Goal: Information Seeking & Learning: Learn about a topic

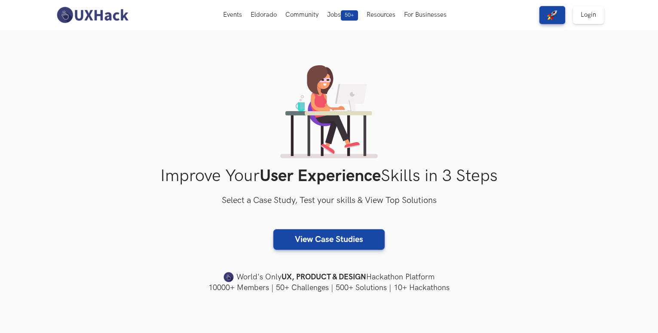
select select "English"
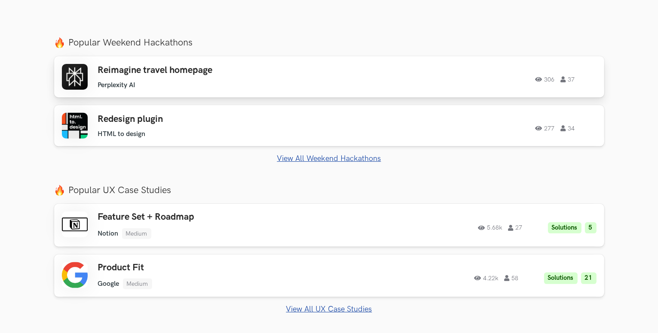
scroll to position [301, 0]
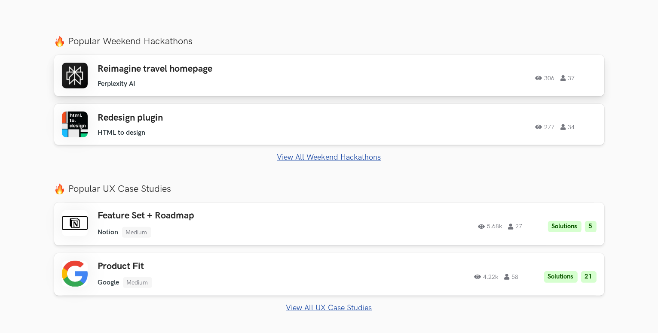
click at [502, 88] on div "Reimagine travel homepage Perplexity AI Perplexity AI 306 37 306 37" at bounding box center [329, 76] width 534 height 26
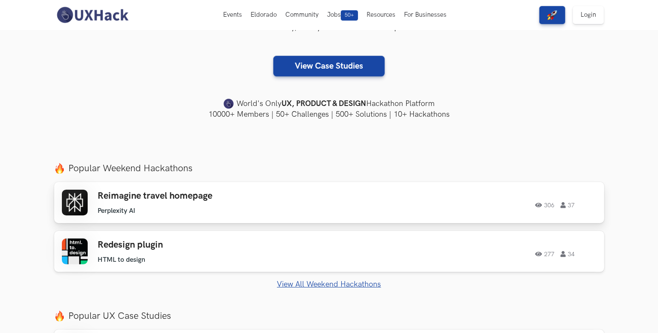
scroll to position [172, 0]
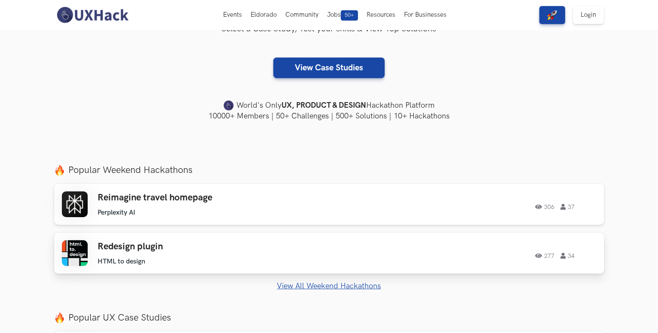
click at [402, 243] on link "Redesign plugin HTML to design HTML to design 277 34 277 34" at bounding box center [329, 253] width 550 height 41
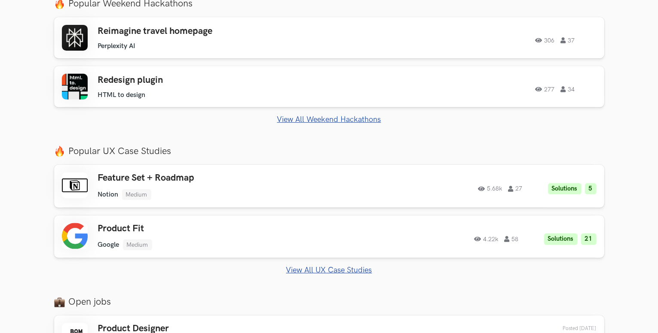
scroll to position [387, 0]
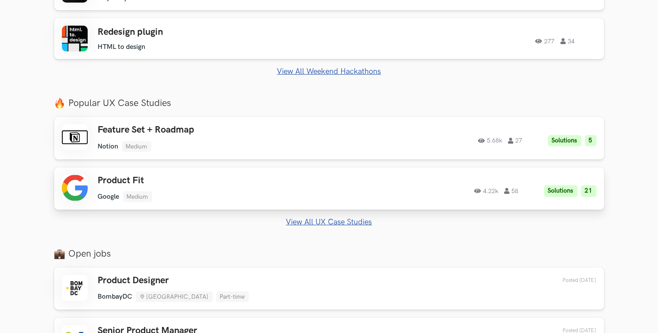
click at [333, 202] on ul "Google Medium" at bounding box center [220, 197] width 244 height 11
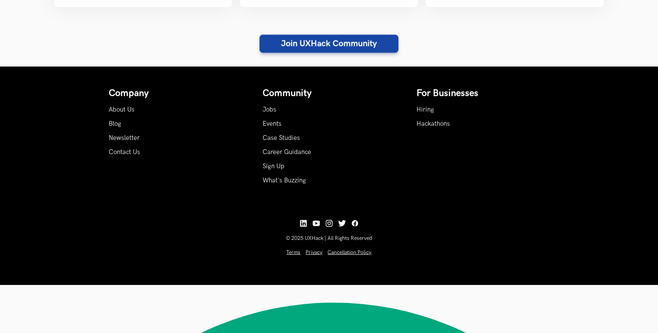
scroll to position [1025, 0]
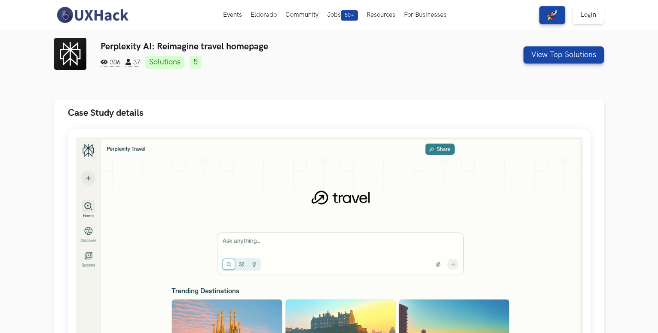
select select "English"
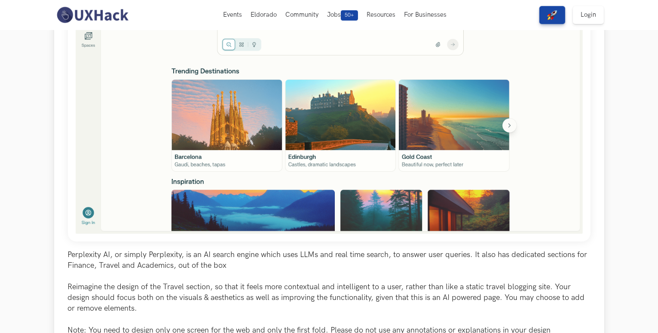
scroll to position [215, 0]
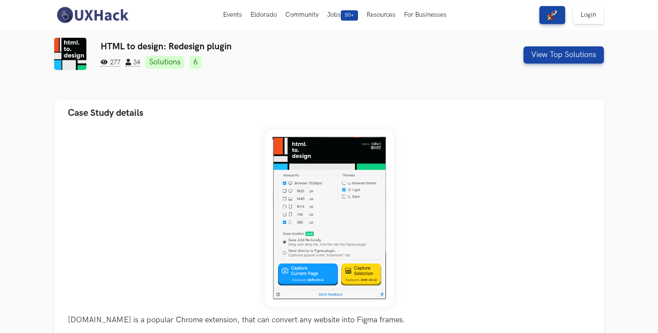
select select "English"
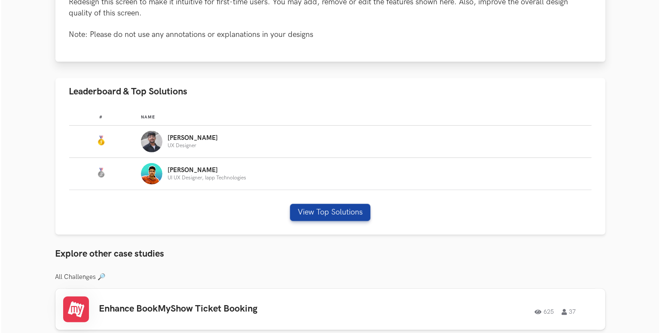
scroll to position [387, 0]
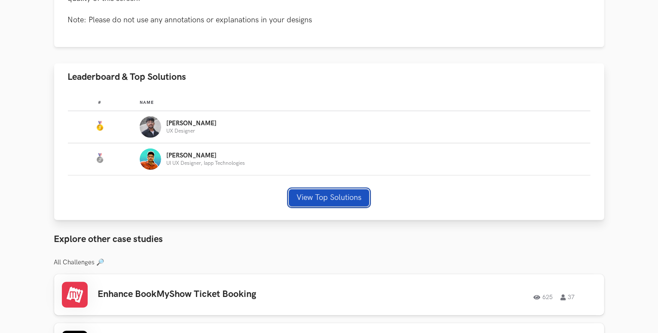
click at [323, 205] on button "View Top Solutions" at bounding box center [329, 197] width 80 height 17
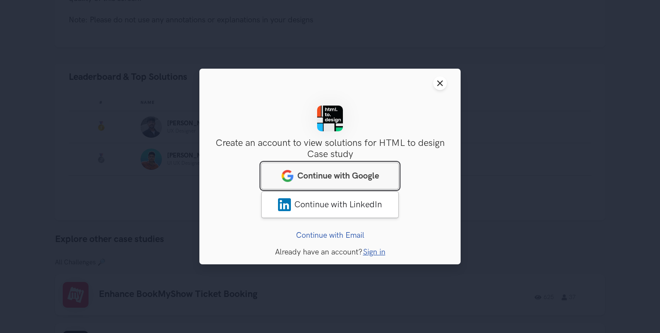
click at [317, 174] on span "Continue with Google" at bounding box center [338, 176] width 82 height 10
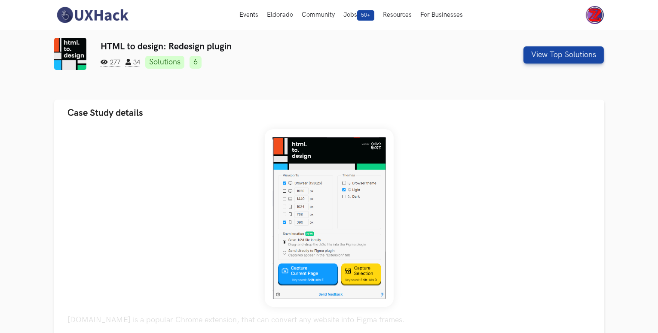
select select "English"
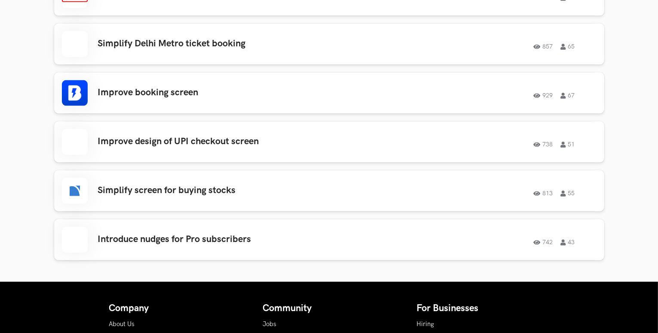
scroll to position [1461, 0]
